Goal: Task Accomplishment & Management: Use online tool/utility

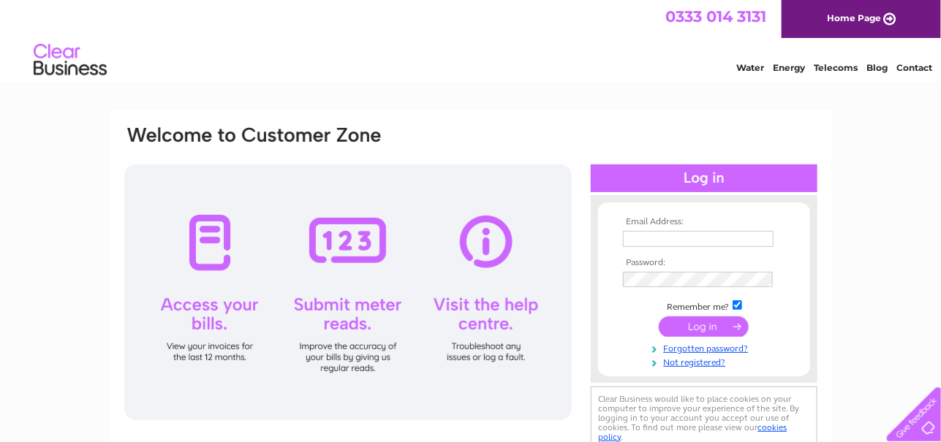
type input "seabankhouse@seabankprojects.co.uk"
click at [705, 182] on div at bounding box center [704, 178] width 227 height 28
click at [697, 328] on input "submit" at bounding box center [704, 327] width 90 height 20
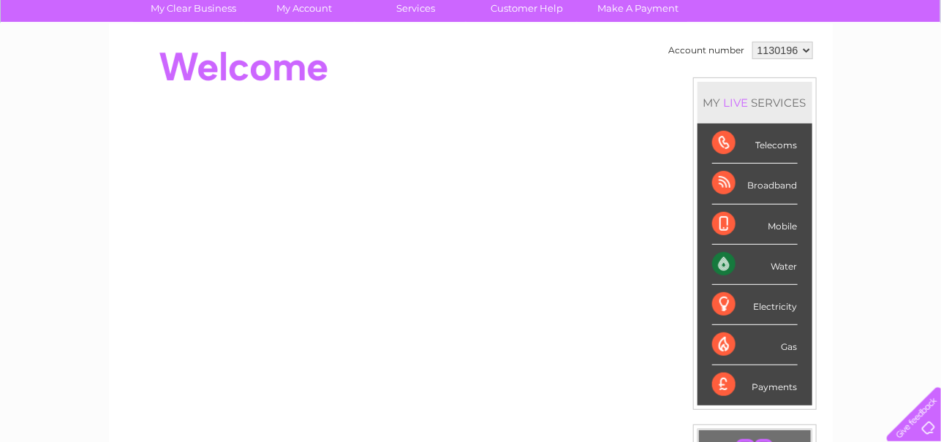
scroll to position [146, 0]
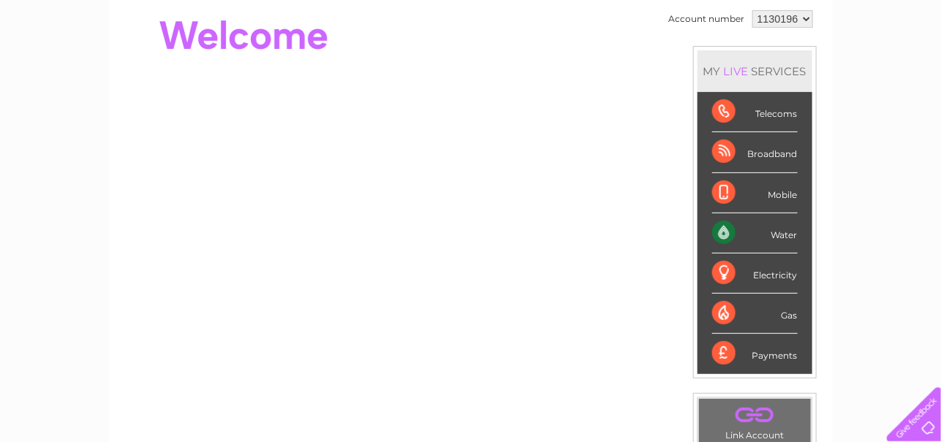
click at [774, 232] on div "Water" at bounding box center [755, 233] width 86 height 40
click at [724, 232] on div "Water" at bounding box center [755, 233] width 86 height 40
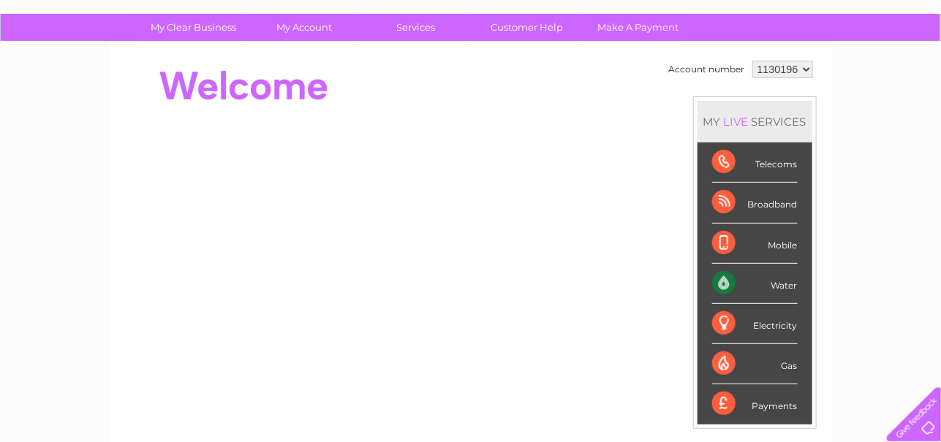
scroll to position [72, 0]
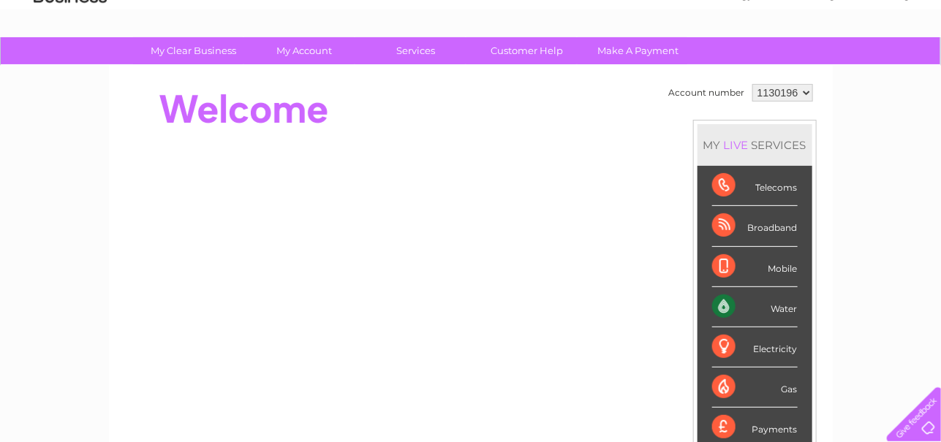
click at [776, 306] on div "Water" at bounding box center [755, 307] width 86 height 40
click at [719, 303] on div "Water" at bounding box center [755, 307] width 86 height 40
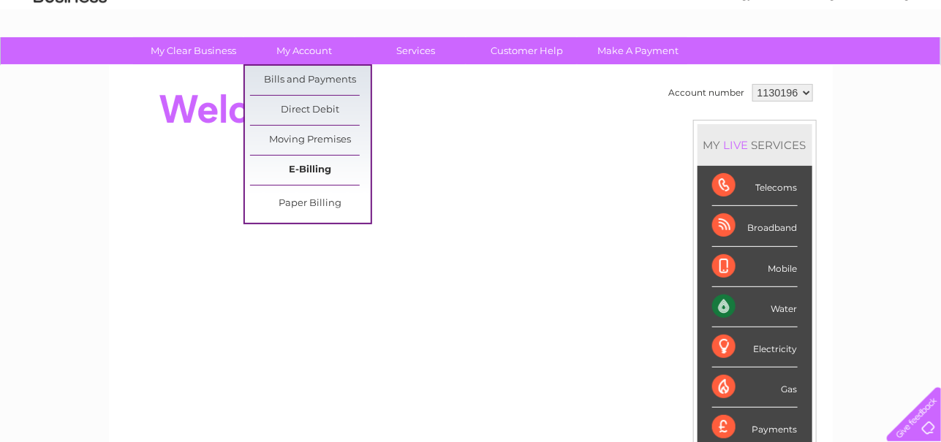
click at [314, 165] on link "E-Billing" at bounding box center [310, 170] width 121 height 29
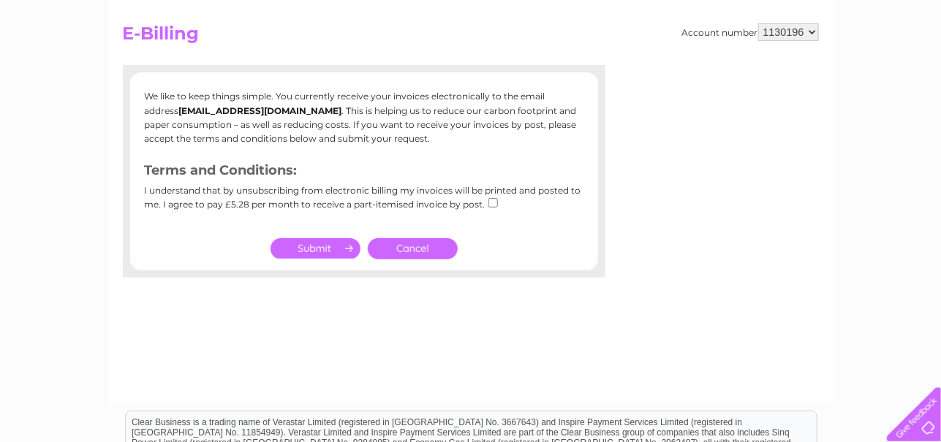
scroll to position [146, 0]
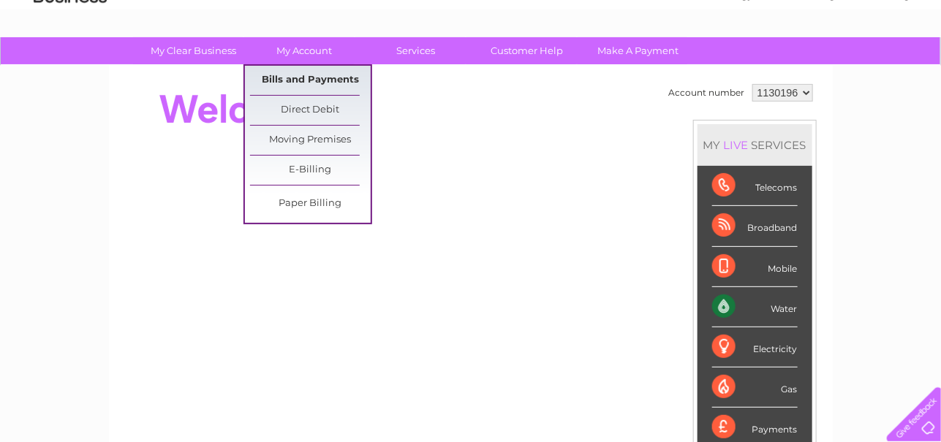
click at [330, 76] on link "Bills and Payments" at bounding box center [310, 80] width 121 height 29
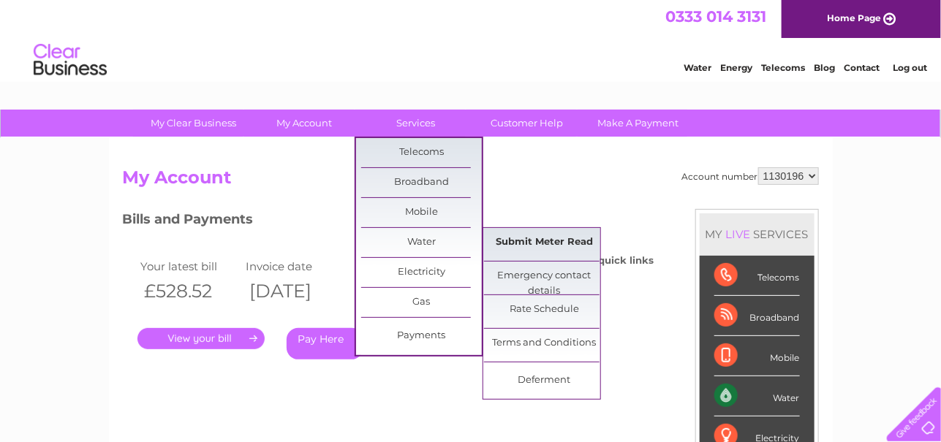
click at [530, 238] on link "Submit Meter Read" at bounding box center [544, 242] width 121 height 29
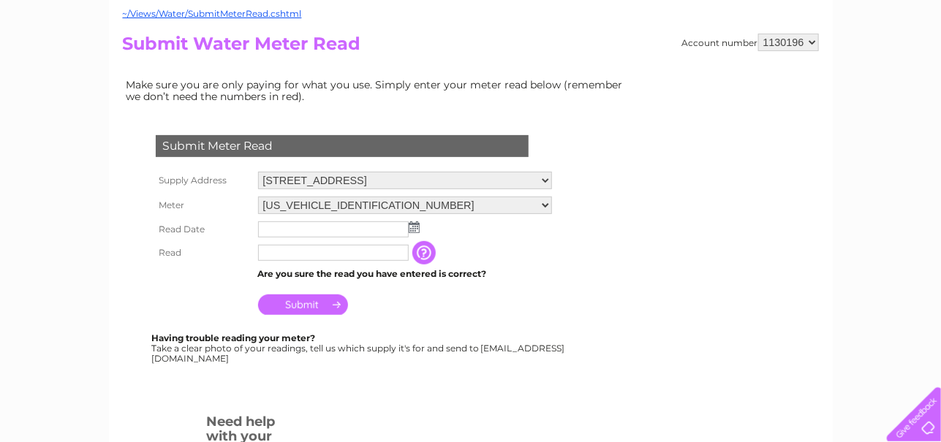
scroll to position [146, 0]
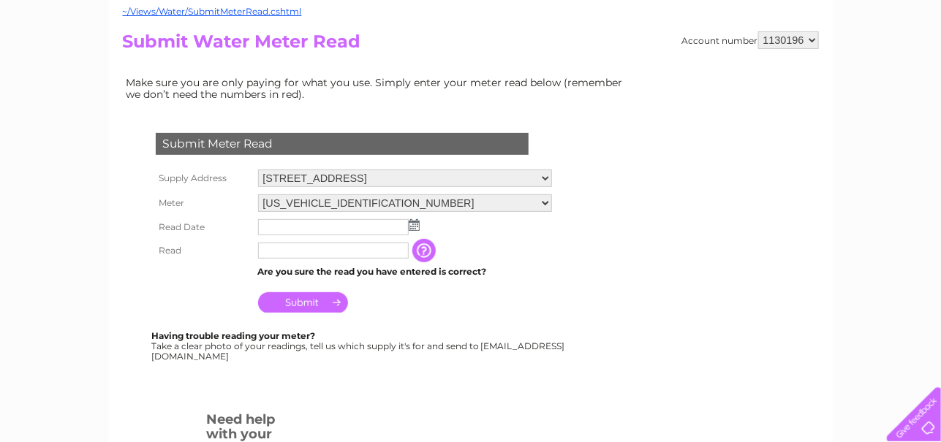
click at [420, 222] on td at bounding box center [404, 227] width 301 height 23
click at [414, 222] on img at bounding box center [414, 225] width 11 height 12
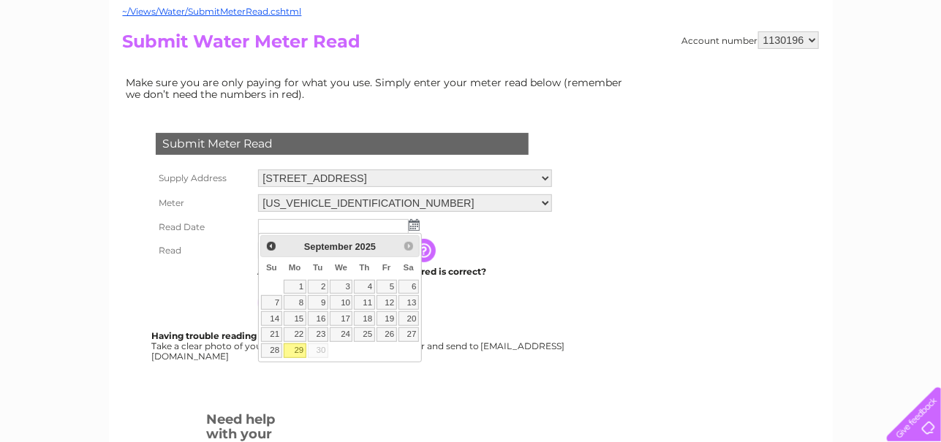
click at [300, 345] on link "29" at bounding box center [295, 351] width 23 height 15
type input "[DATE]"
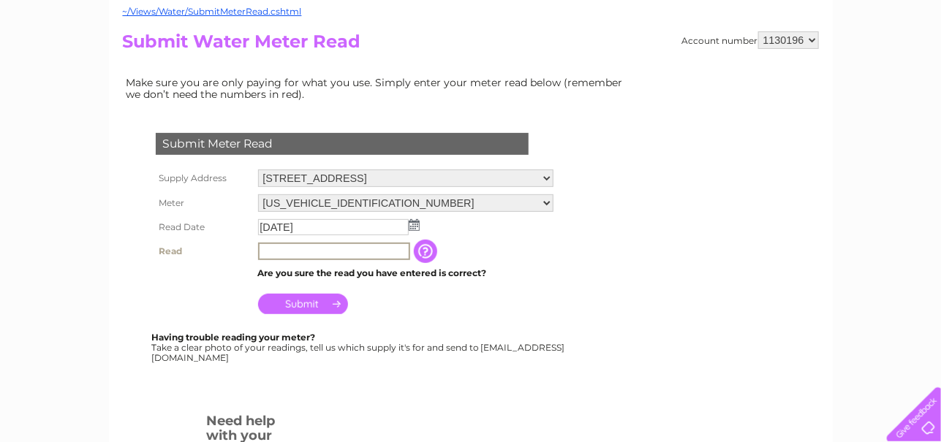
click at [317, 251] on input "text" at bounding box center [334, 252] width 152 height 18
type input "16263"
click at [297, 304] on input "Submit" at bounding box center [303, 304] width 90 height 20
